Goal: Task Accomplishment & Management: Use online tool/utility

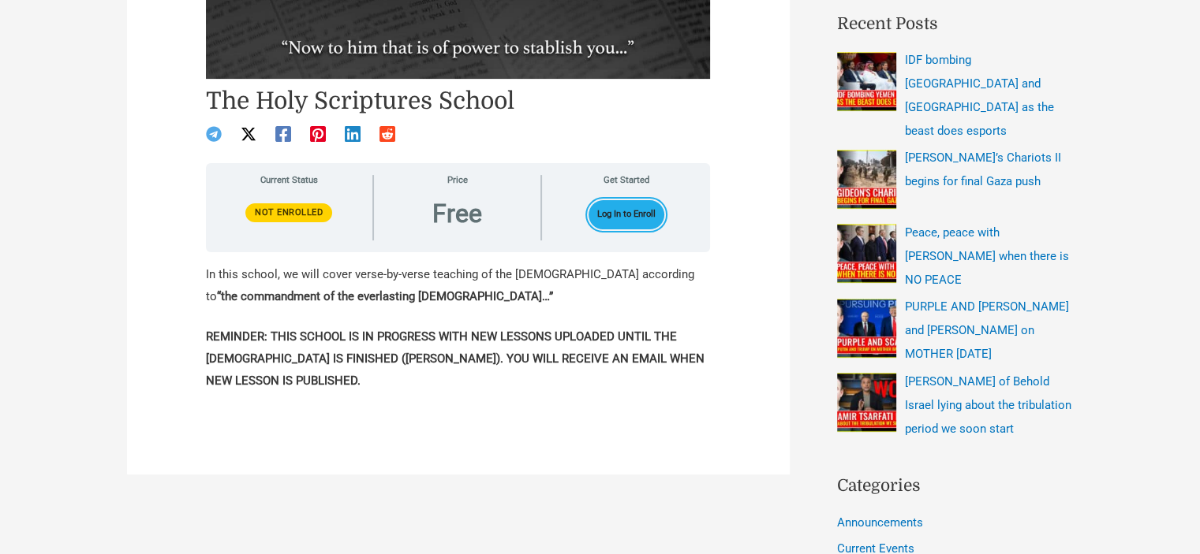
click at [637, 222] on button "Log In to Enroll" at bounding box center [626, 214] width 77 height 29
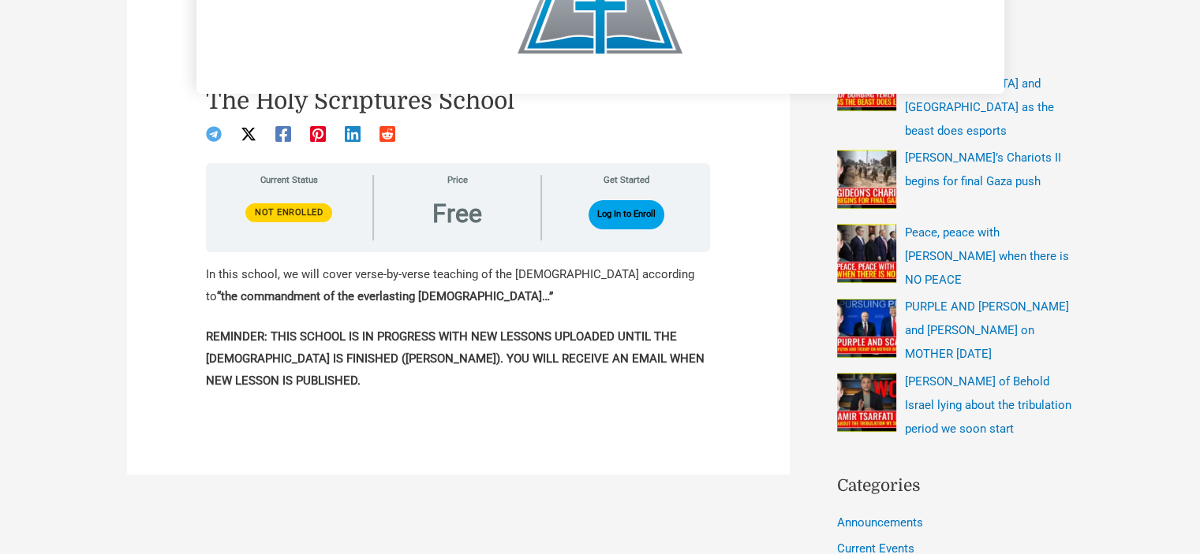
scroll to position [32, 0]
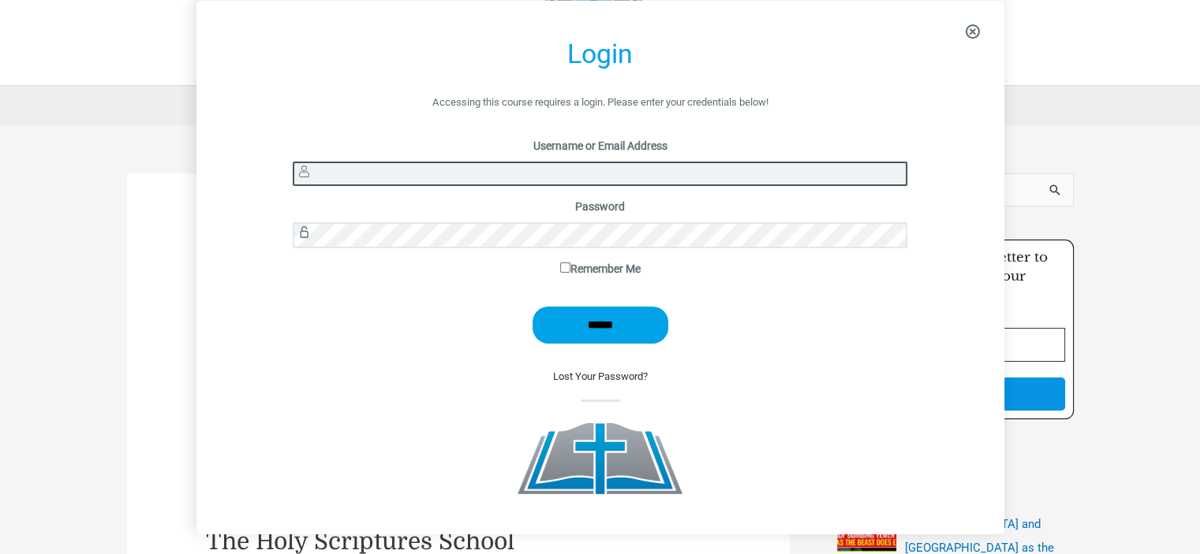
click at [662, 180] on input "Username or Email Address" at bounding box center [600, 174] width 614 height 24
type input "*******"
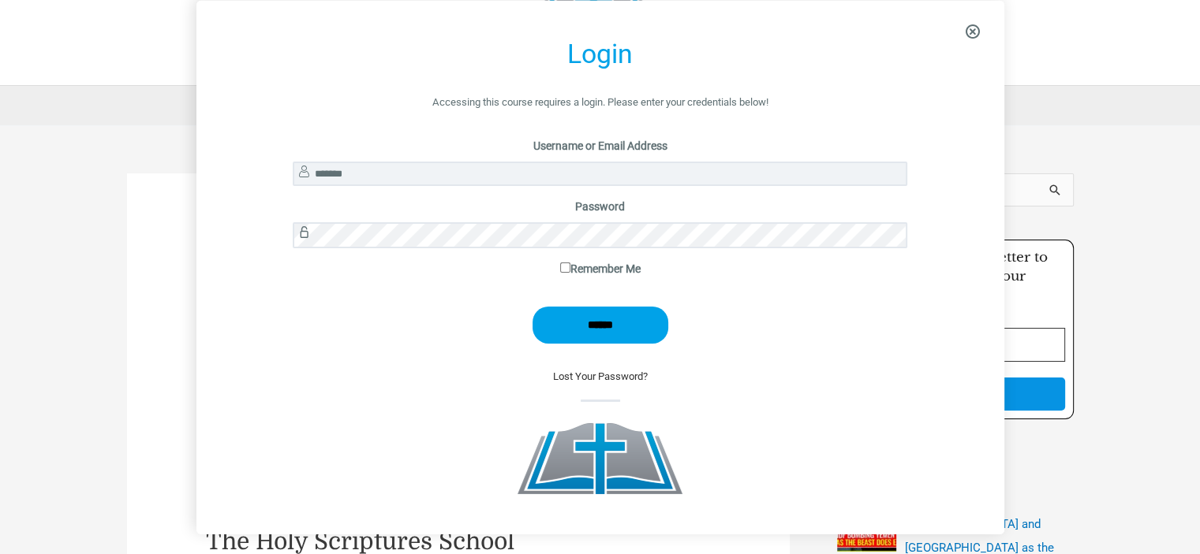
click at [579, 266] on label "Remember Me" at bounding box center [600, 269] width 614 height 21
click at [577, 321] on input "******" at bounding box center [600, 325] width 136 height 37
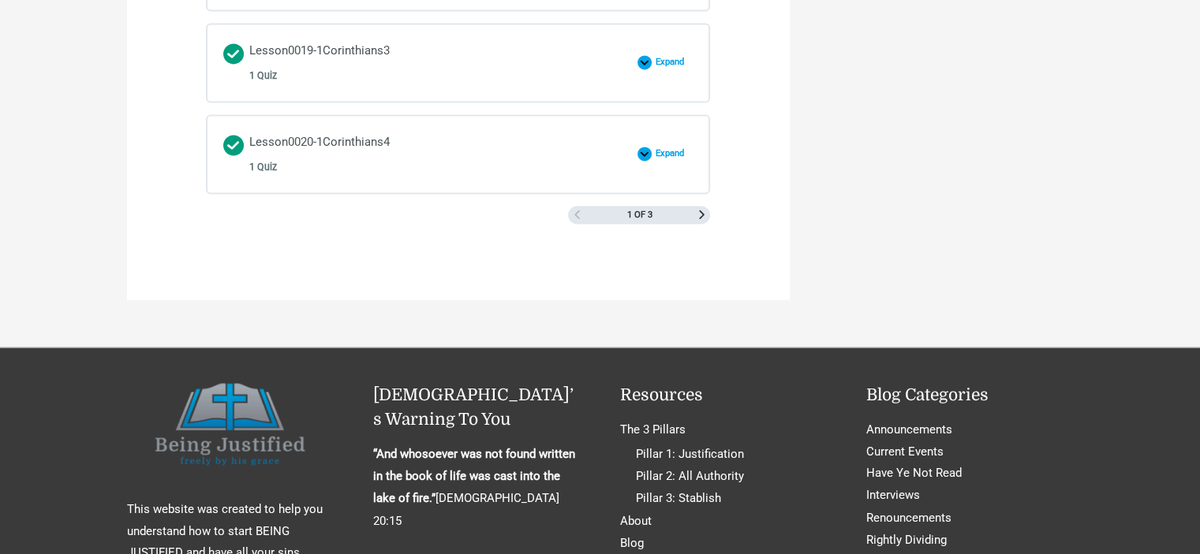
scroll to position [2603, 0]
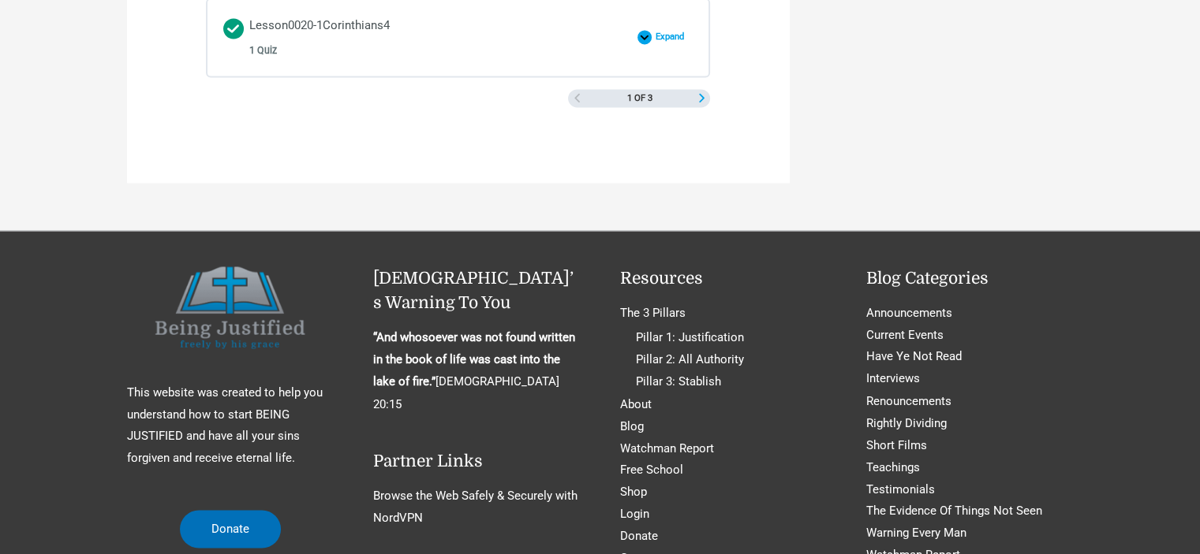
click at [705, 94] on span "Next Page" at bounding box center [701, 98] width 9 height 9
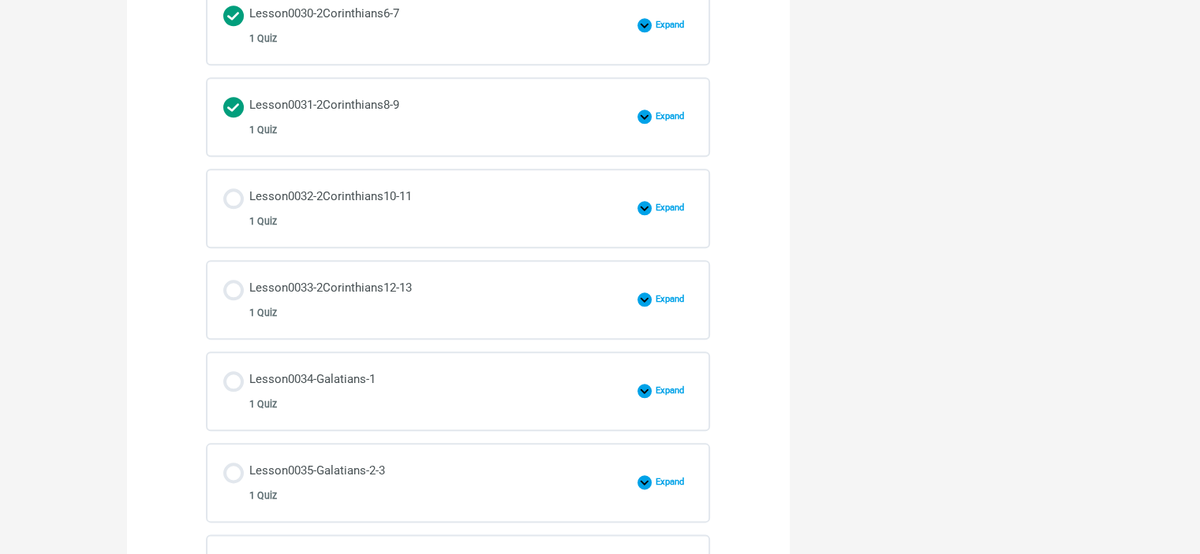
scroll to position [1656, 0]
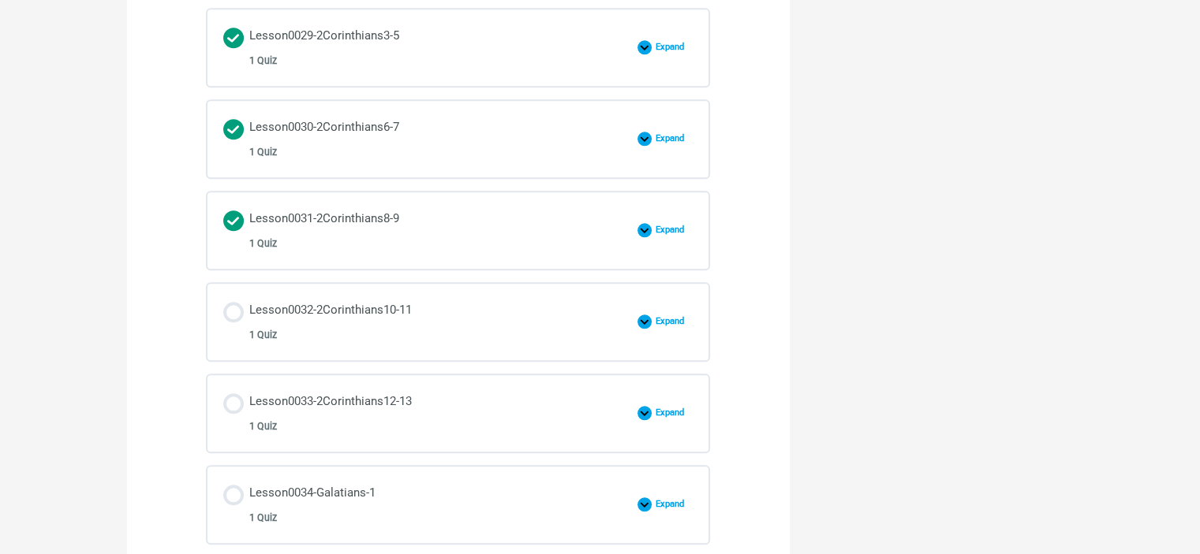
click at [312, 290] on div "Lesson0032-2Corinthians10-11 1 Quiz Expand Lesson0032-2Corinthians10-11" at bounding box center [458, 322] width 502 height 77
click at [338, 300] on div "Lesson0032-2Corinthians10-11 1 Quiz" at bounding box center [330, 322] width 162 height 45
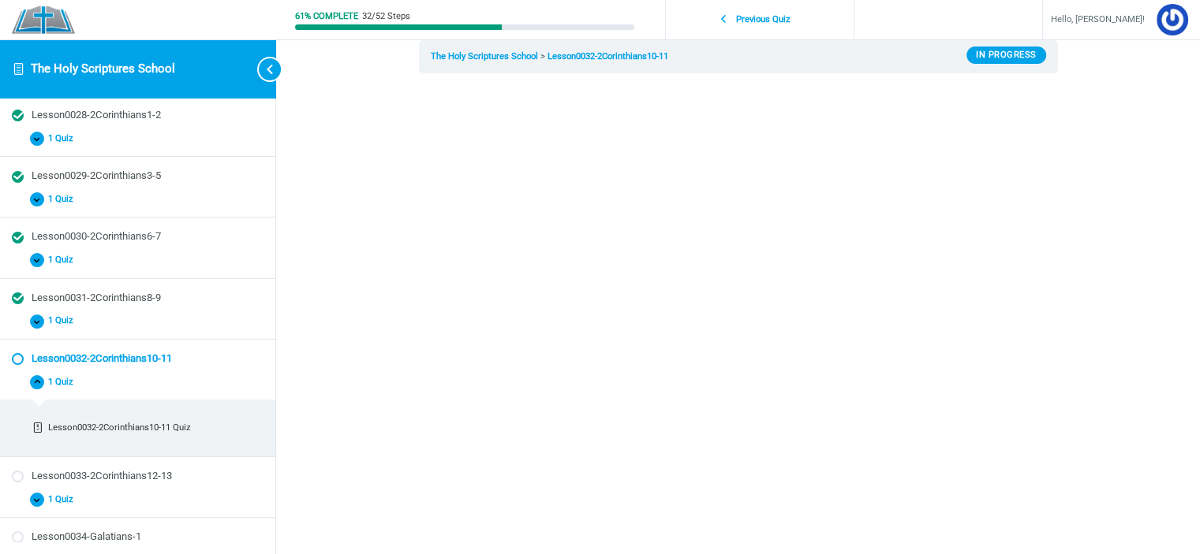
scroll to position [158, 0]
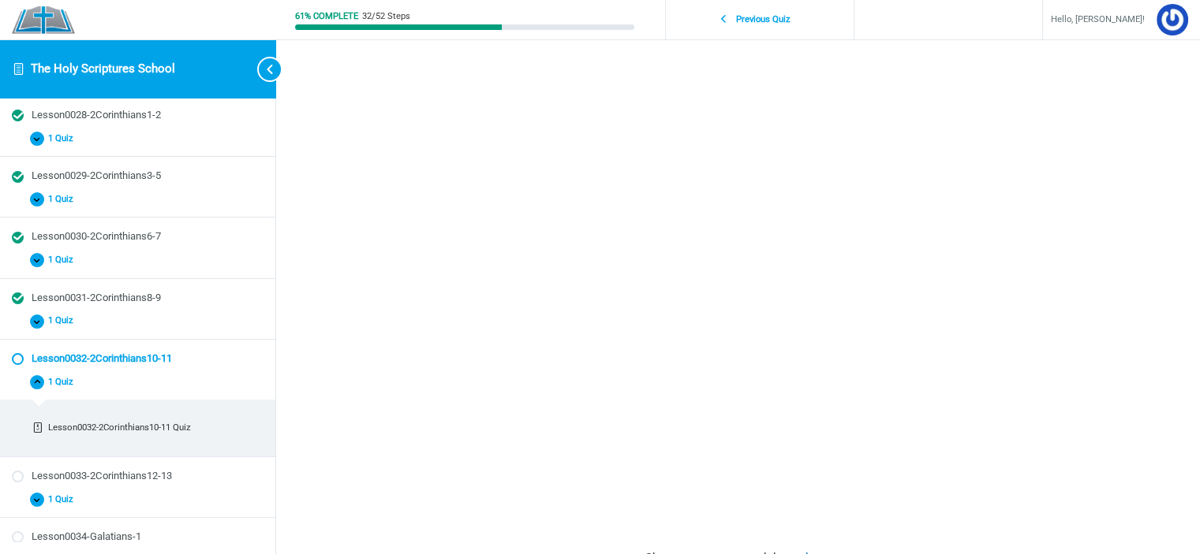
click at [1123, 386] on div "61% Complete 32/52 Steps Previous Quiz Hello, [PERSON_NAME]! Course Home Logout…" at bounding box center [738, 351] width 924 height 1018
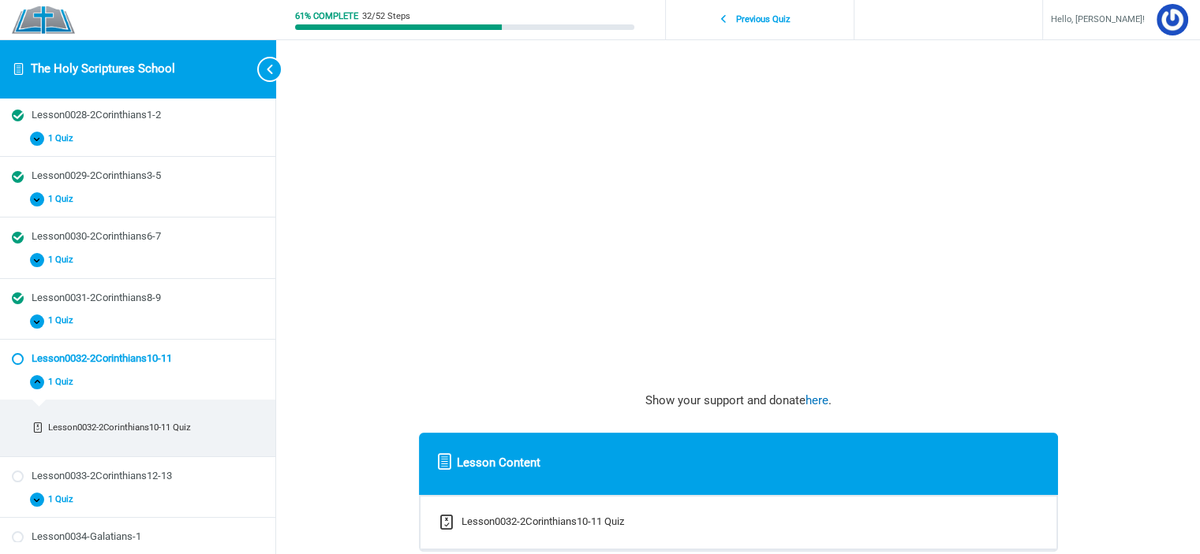
click at [564, 407] on p "Show your support and donate here ." at bounding box center [738, 401] width 639 height 22
